Goal: Information Seeking & Learning: Learn about a topic

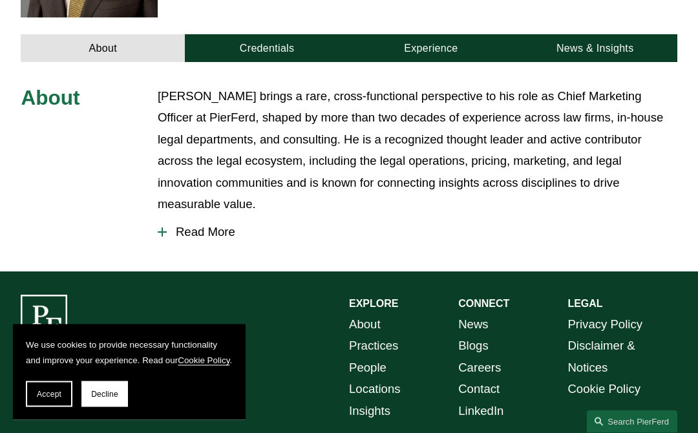
scroll to position [488, 0]
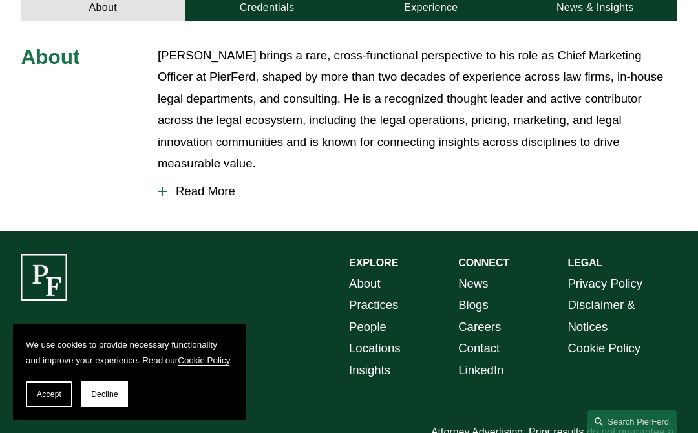
click at [189, 184] on span "Read More" at bounding box center [422, 191] width 511 height 14
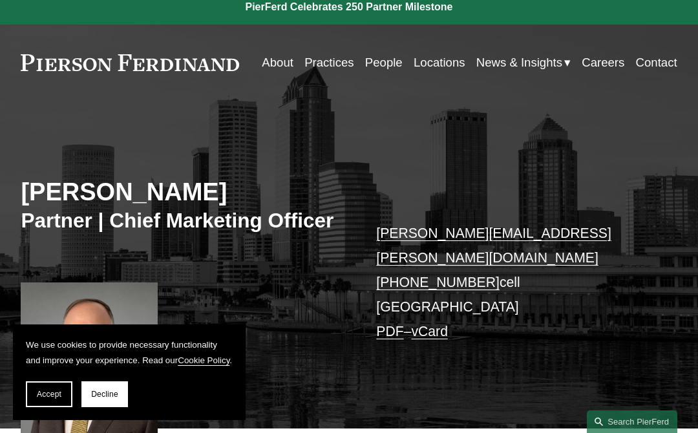
scroll to position [8, 0]
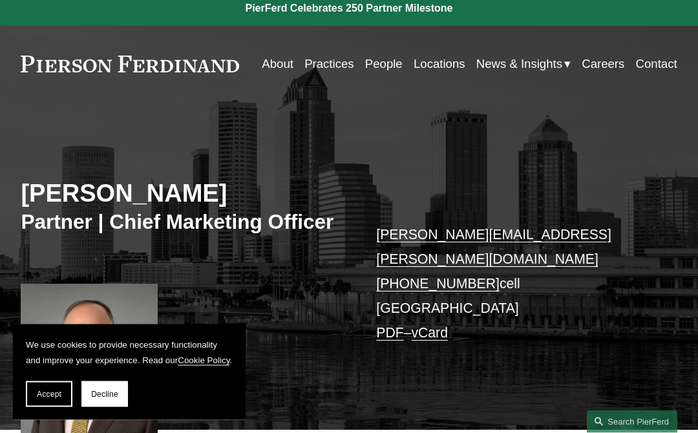
click at [49, 400] on button "Accept" at bounding box center [49, 395] width 47 height 26
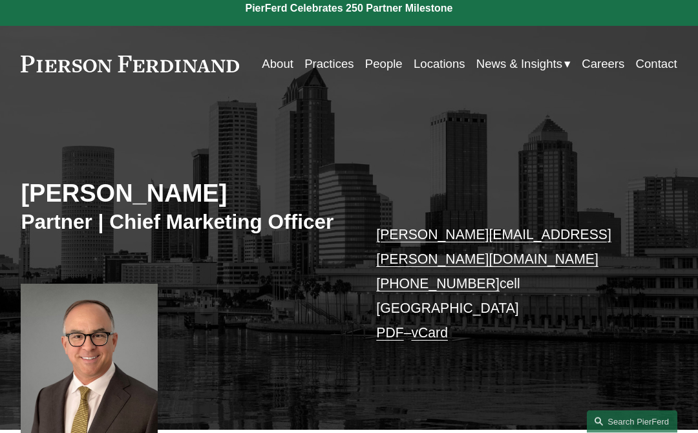
scroll to position [9, 0]
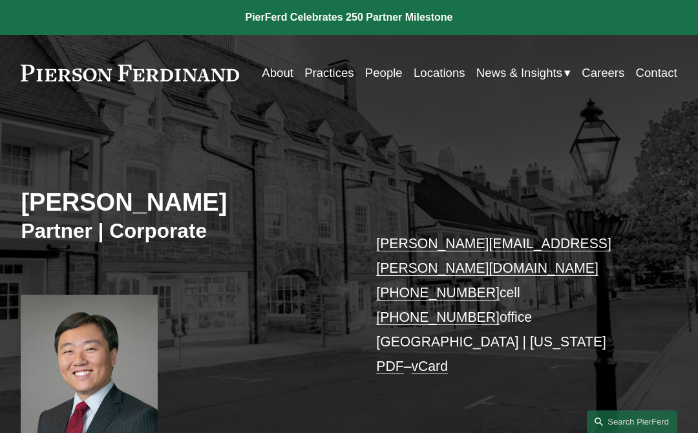
click at [263, 78] on link "About" at bounding box center [278, 73] width 32 height 24
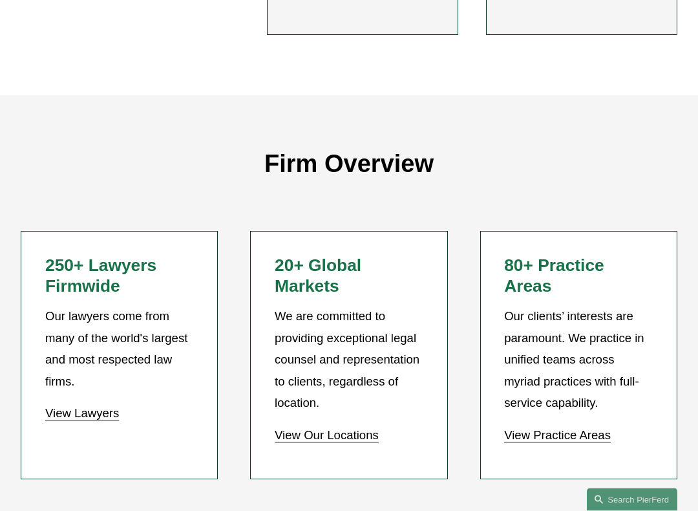
scroll to position [808, 0]
click at [345, 428] on link "View Our Locations" at bounding box center [327, 435] width 104 height 14
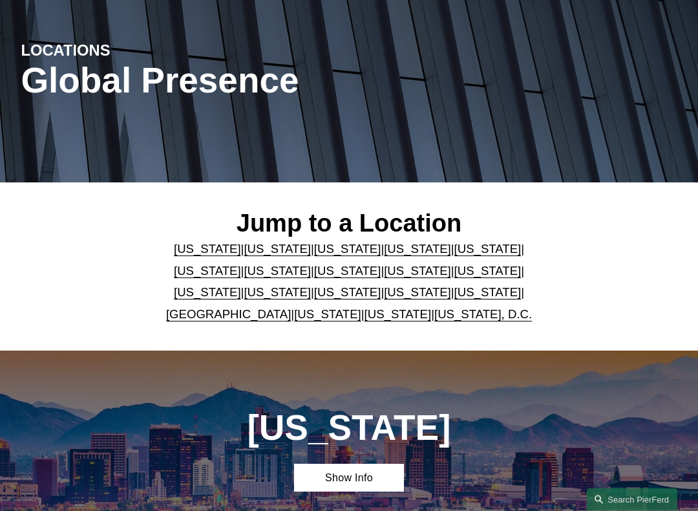
scroll to position [115, 0]
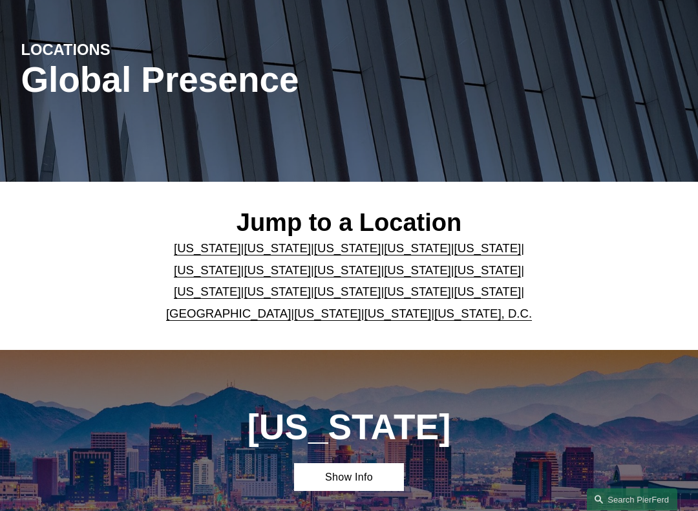
click at [241, 285] on link "[US_STATE]" at bounding box center [207, 292] width 67 height 14
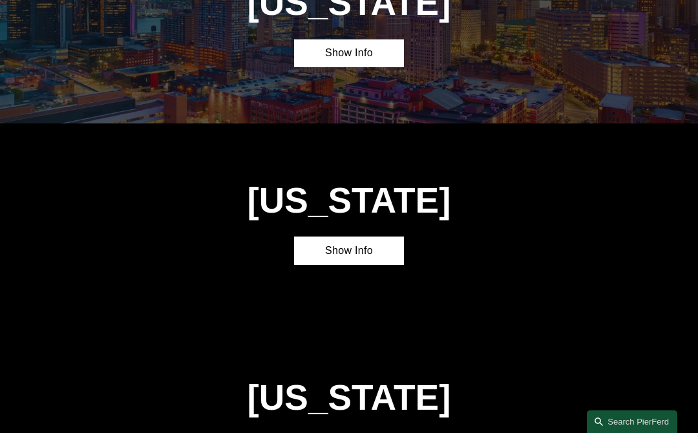
scroll to position [2440, 0]
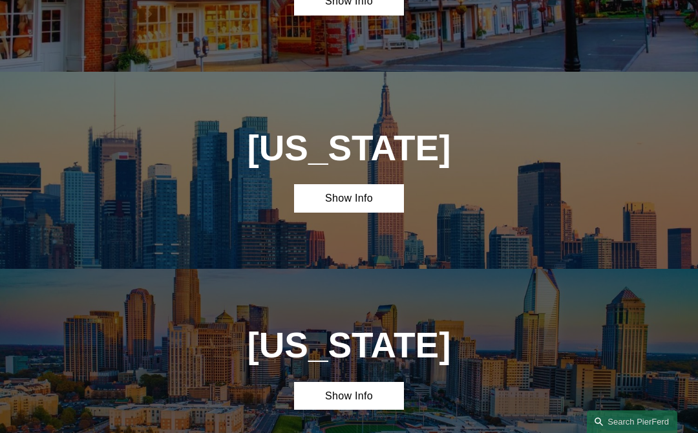
click at [369, 184] on link "Show Info" at bounding box center [348, 198] width 109 height 28
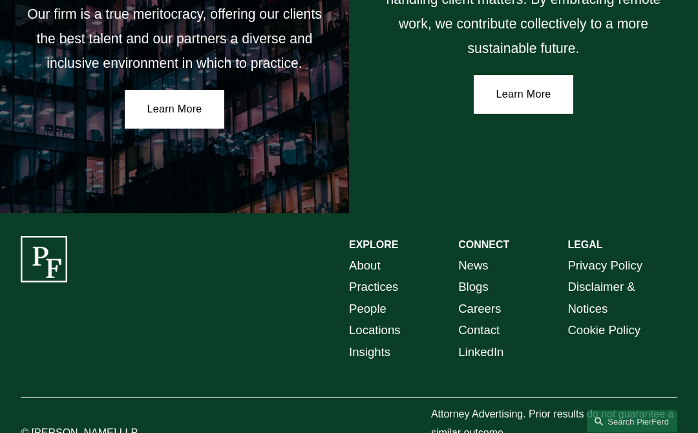
scroll to position [2042, 0]
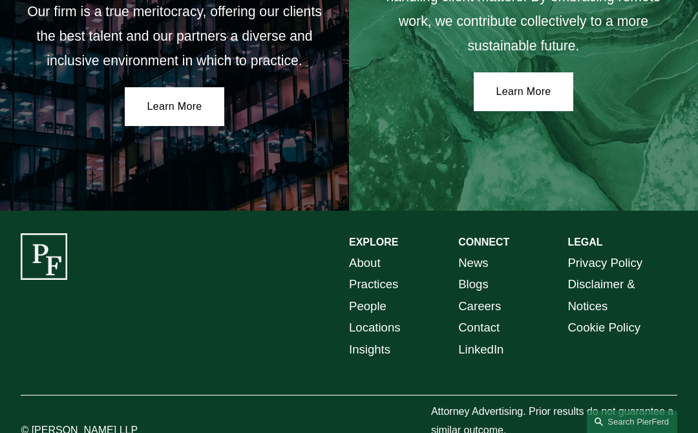
click at [390, 274] on link "Practices" at bounding box center [373, 284] width 49 height 21
